Goal: Find specific page/section: Find specific page/section

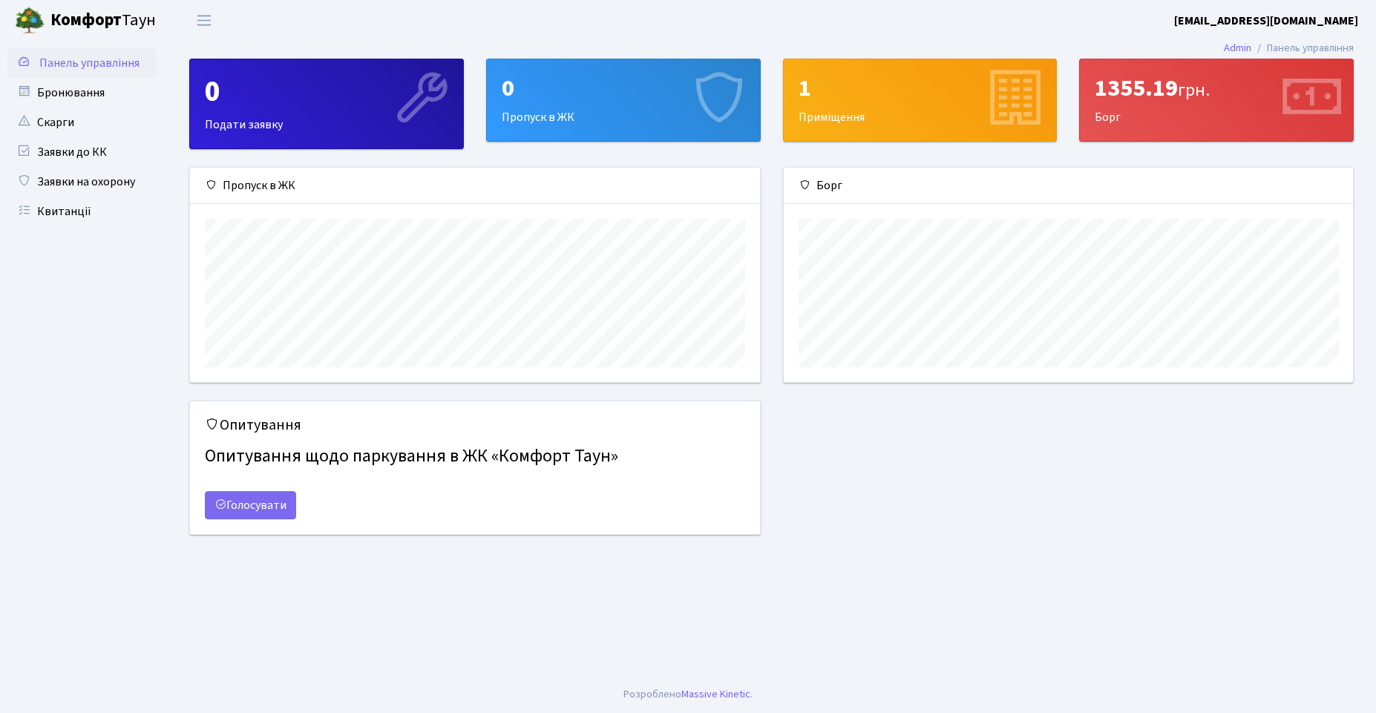
scroll to position [215, 569]
click at [845, 95] on div "1" at bounding box center [920, 88] width 243 height 28
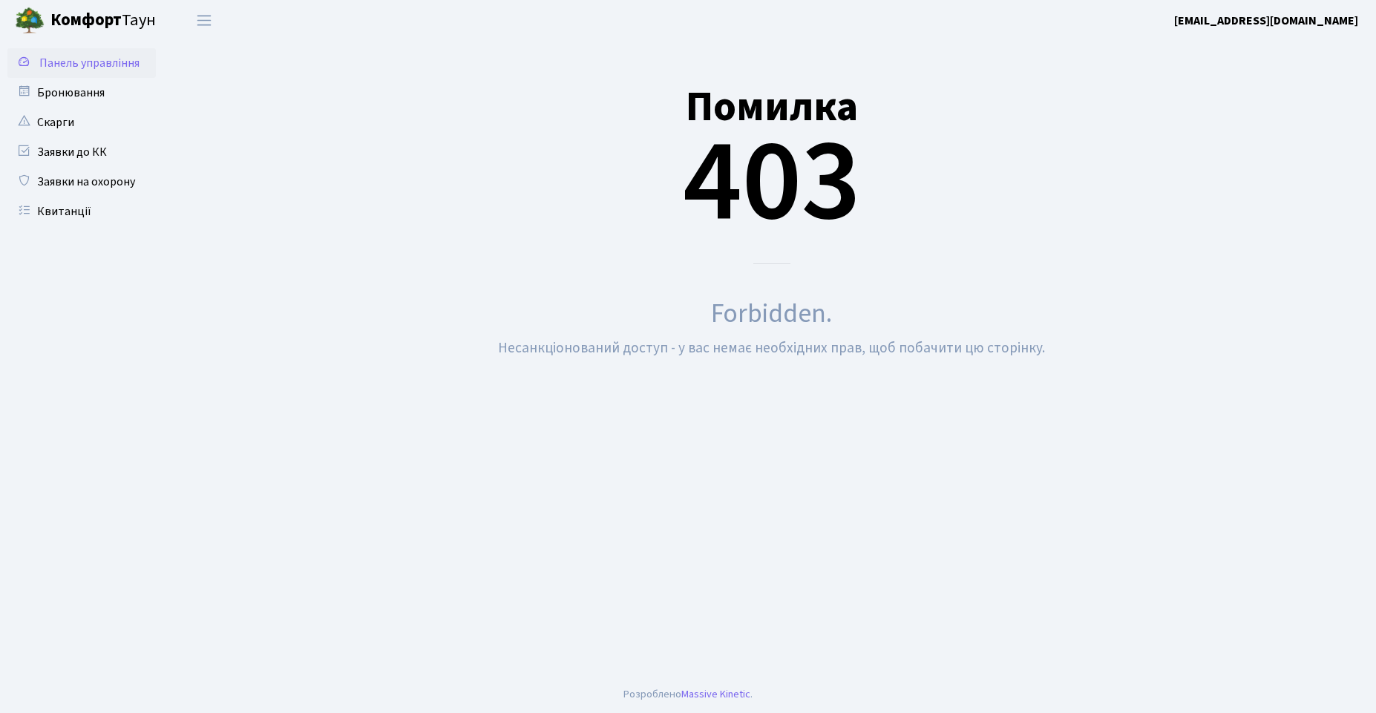
click at [56, 62] on span "Панель управління" at bounding box center [89, 63] width 100 height 16
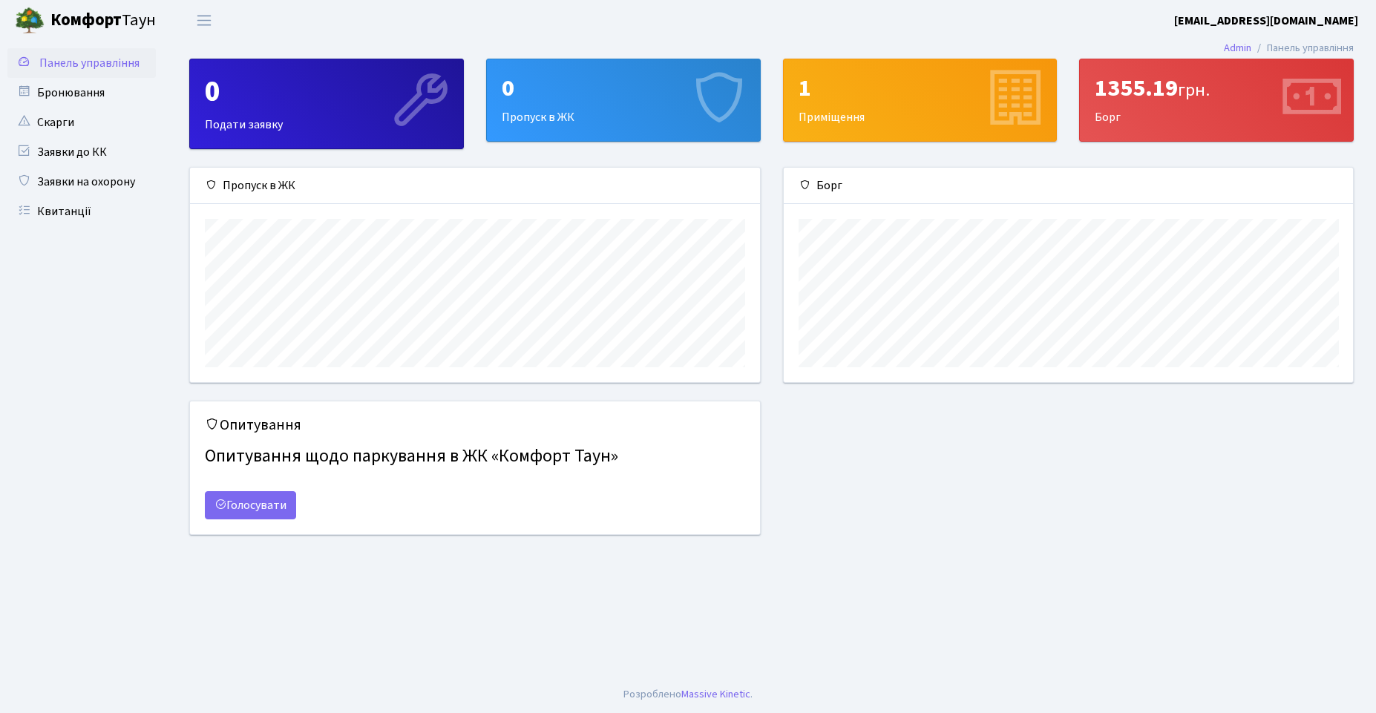
scroll to position [215, 569]
